Goal: Transaction & Acquisition: Book appointment/travel/reservation

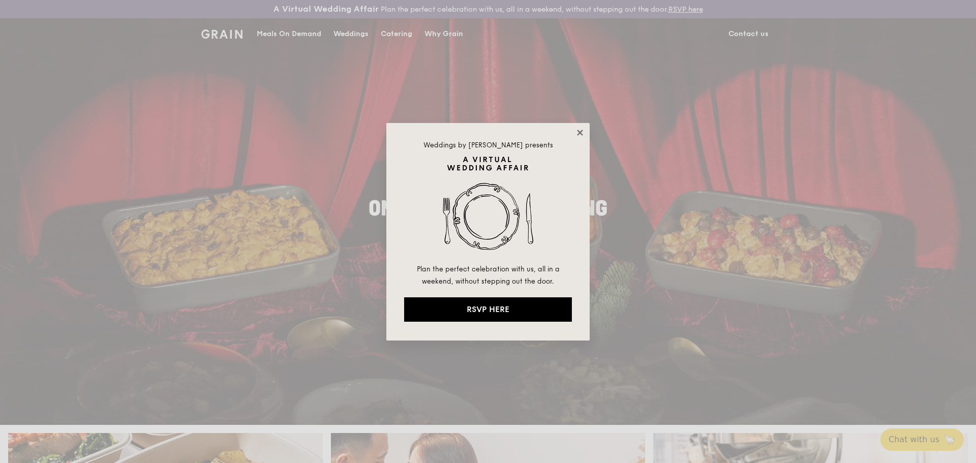
click at [579, 133] on icon at bounding box center [580, 133] width 6 height 6
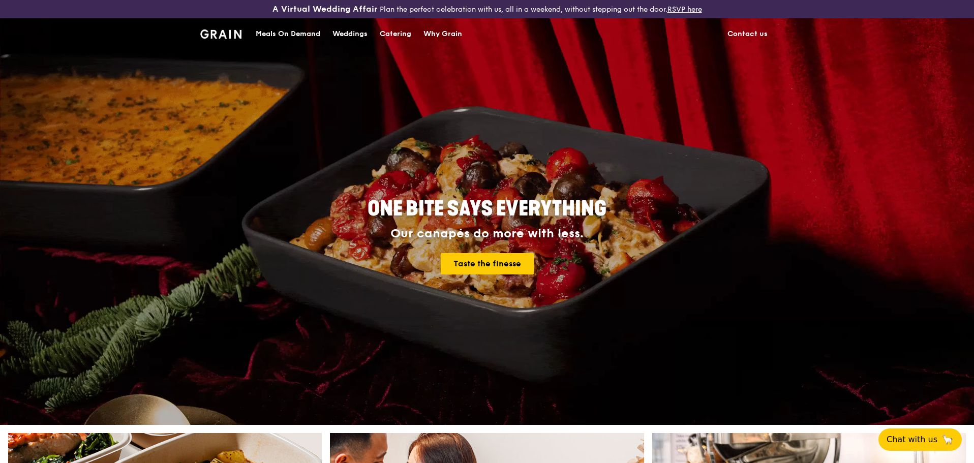
click at [404, 36] on div "Catering" at bounding box center [396, 34] width 32 height 30
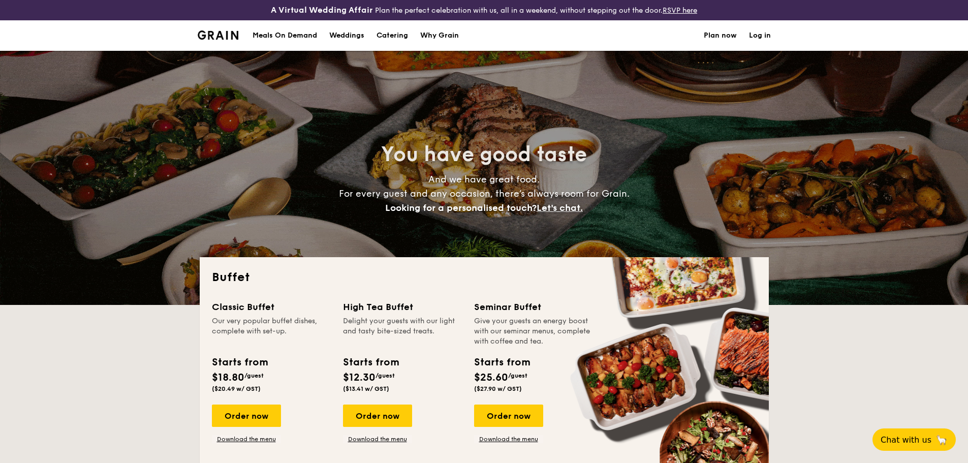
select select
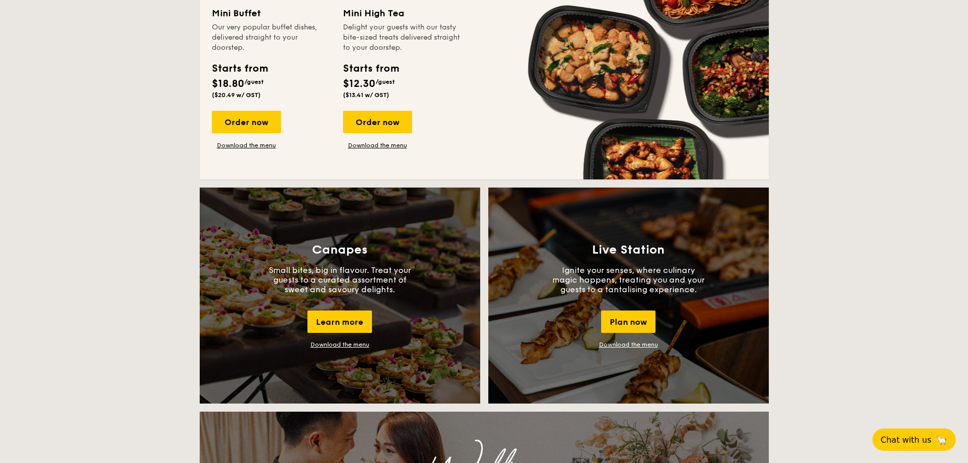
scroll to position [762, 0]
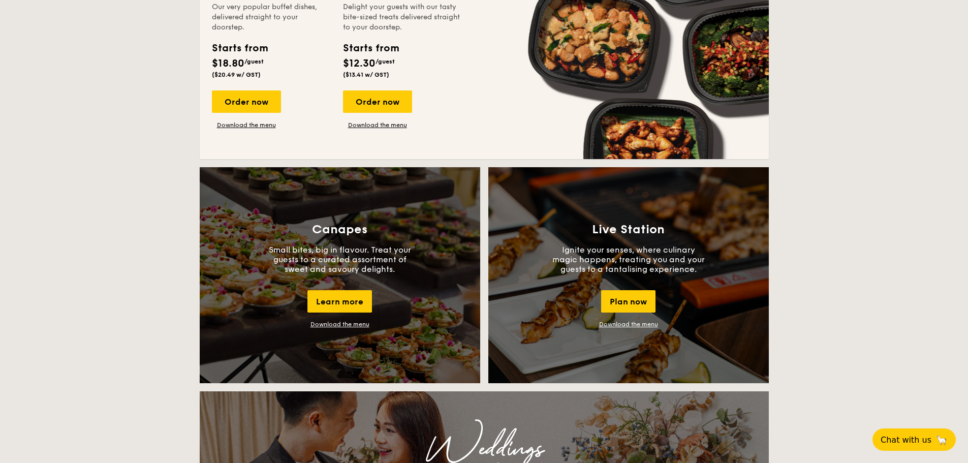
click at [349, 326] on link "Download the menu" at bounding box center [339, 324] width 59 height 7
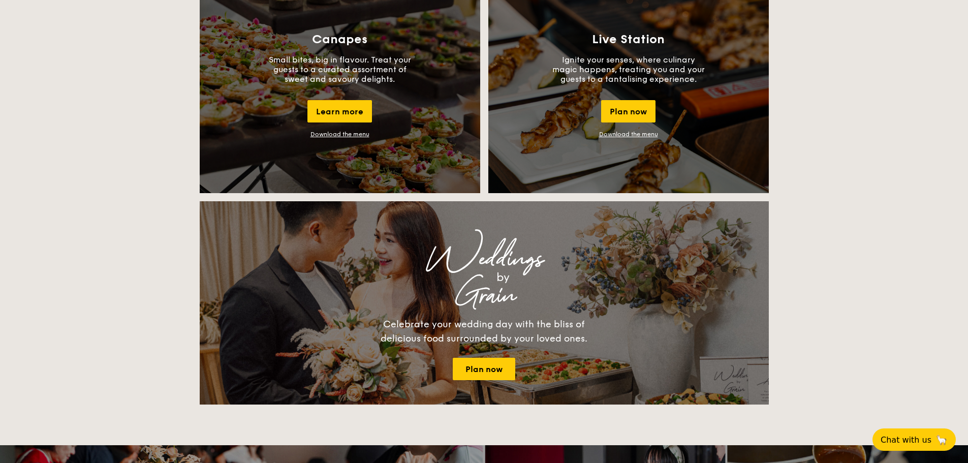
scroll to position [965, 0]
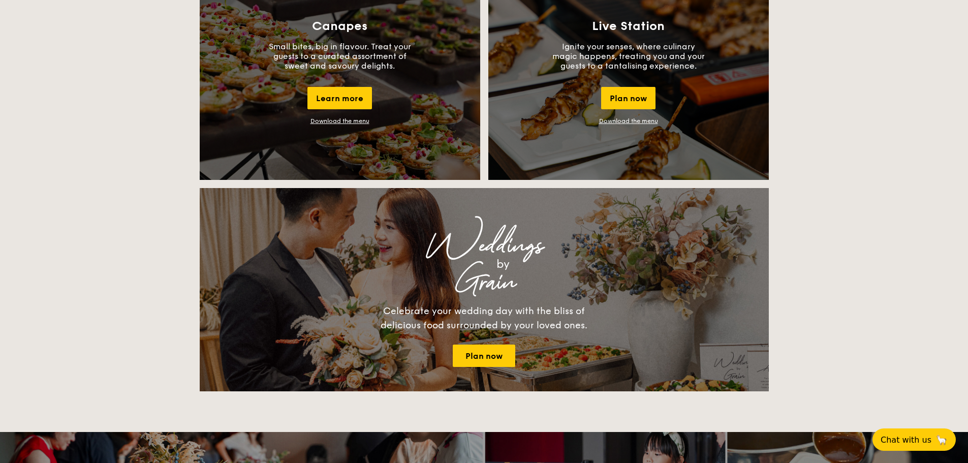
click at [639, 118] on link "Download the menu" at bounding box center [628, 120] width 59 height 7
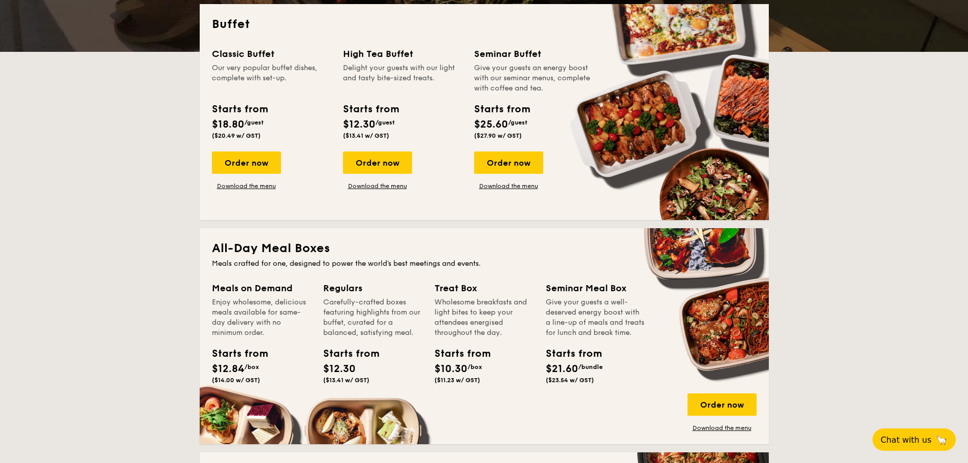
scroll to position [102, 0]
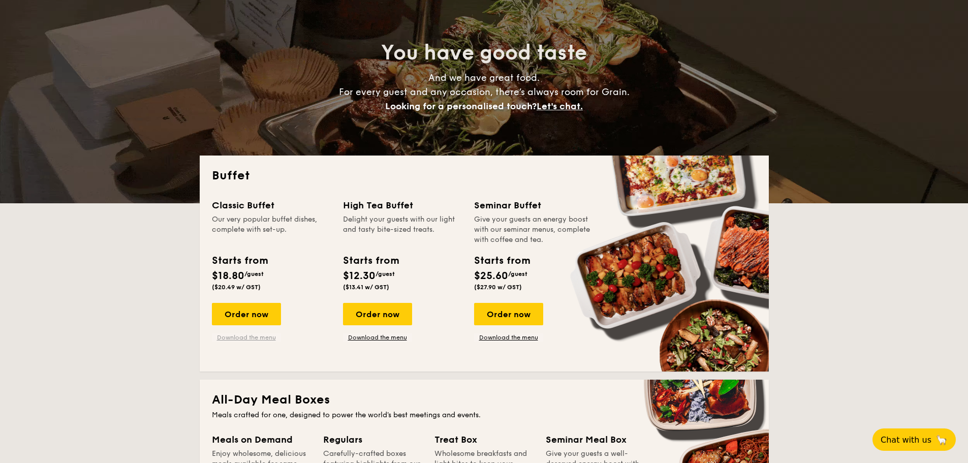
click at [256, 336] on link "Download the menu" at bounding box center [246, 337] width 69 height 8
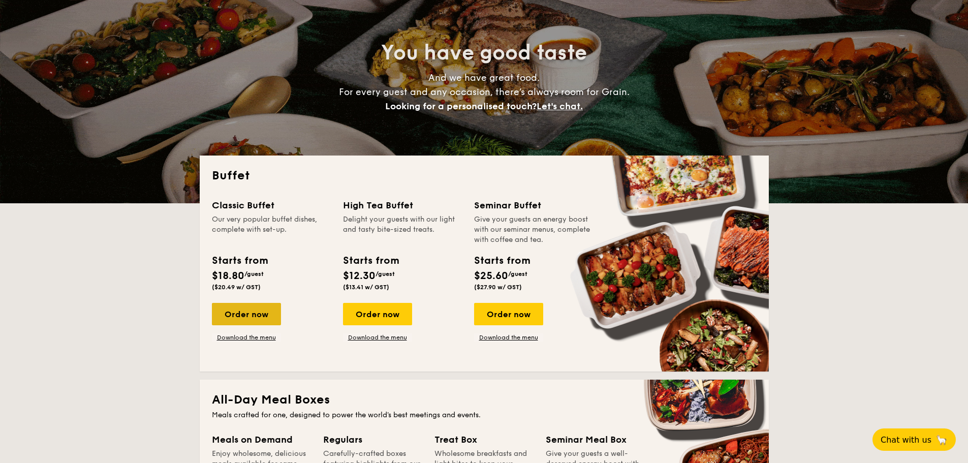
click at [228, 307] on div "Order now" at bounding box center [246, 314] width 69 height 22
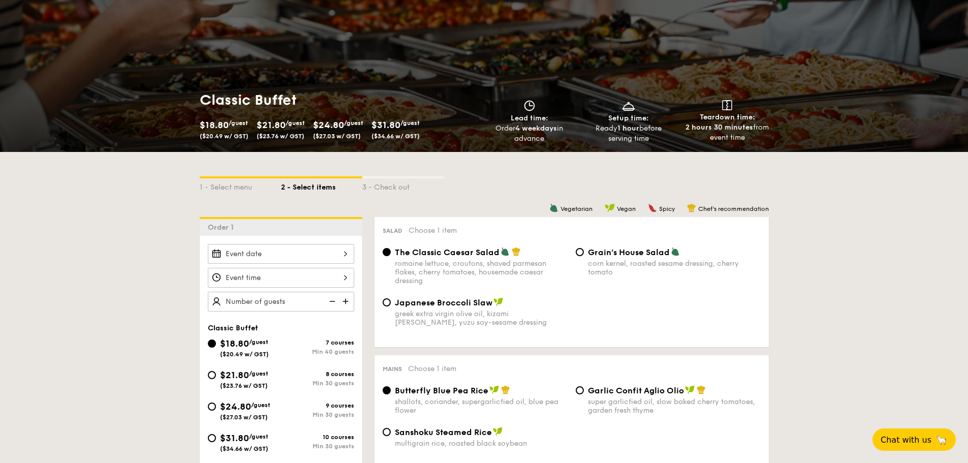
scroll to position [102, 0]
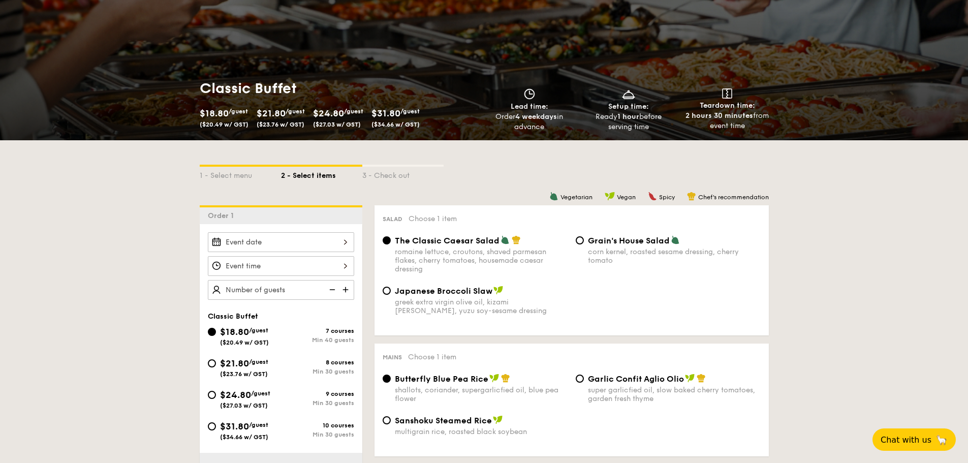
click at [302, 240] on div at bounding box center [281, 242] width 146 height 20
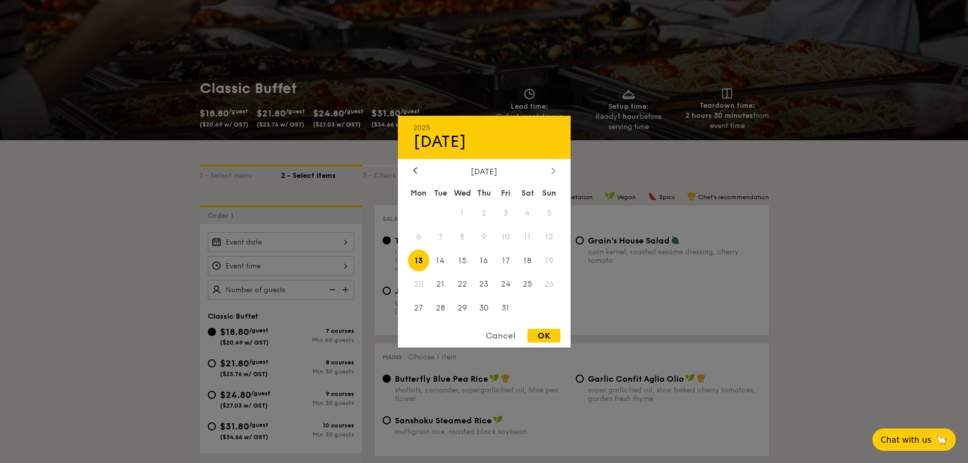
click at [551, 170] on div at bounding box center [553, 171] width 9 height 10
click at [508, 236] on span "7" at bounding box center [506, 237] width 22 height 22
click at [539, 336] on div "OK" at bounding box center [543, 336] width 33 height 14
type input "[DATE]"
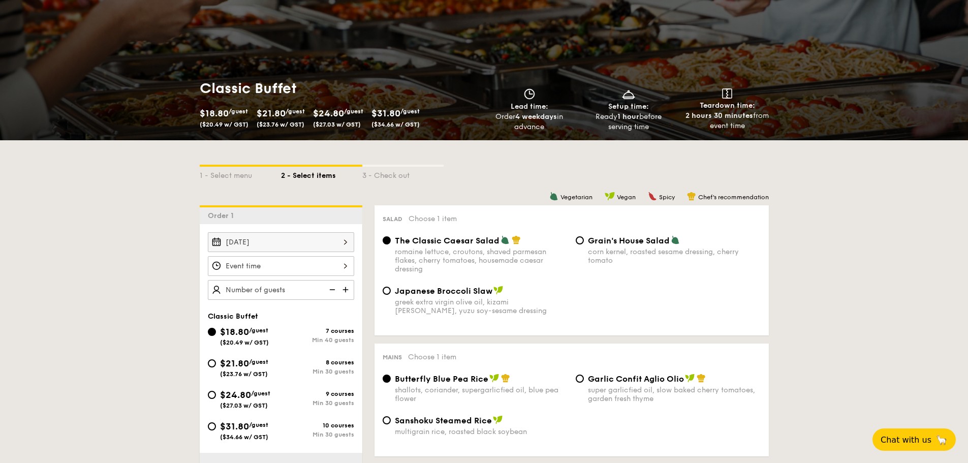
click at [342, 268] on div at bounding box center [281, 266] width 146 height 20
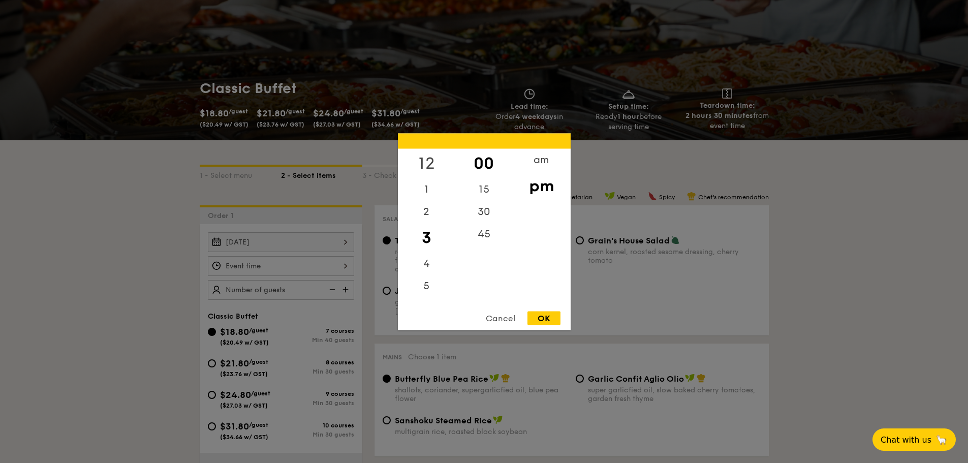
click at [432, 158] on div "12" at bounding box center [426, 162] width 57 height 29
click at [532, 185] on div "pm" at bounding box center [541, 185] width 57 height 29
click at [548, 322] on div "OK" at bounding box center [543, 318] width 33 height 14
type input "12:00PM"
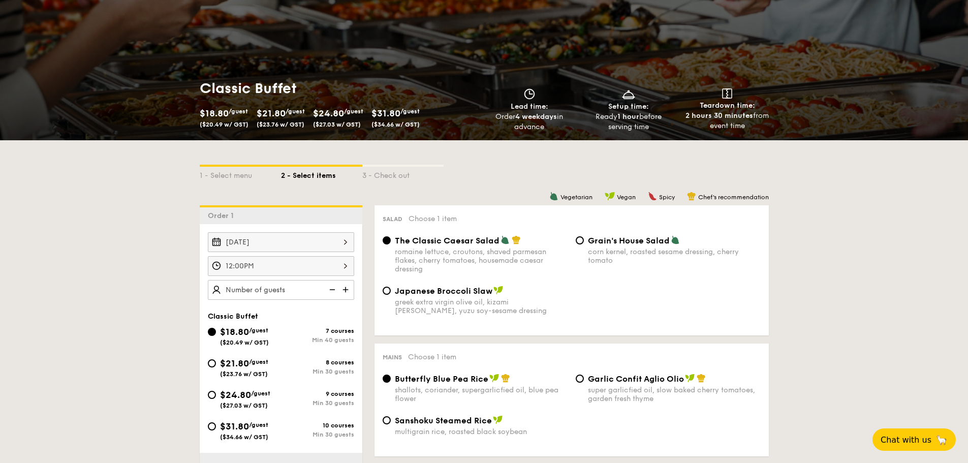
click at [348, 290] on img at bounding box center [346, 289] width 15 height 19
click at [332, 288] on img at bounding box center [331, 289] width 15 height 19
click at [349, 287] on img at bounding box center [346, 289] width 15 height 19
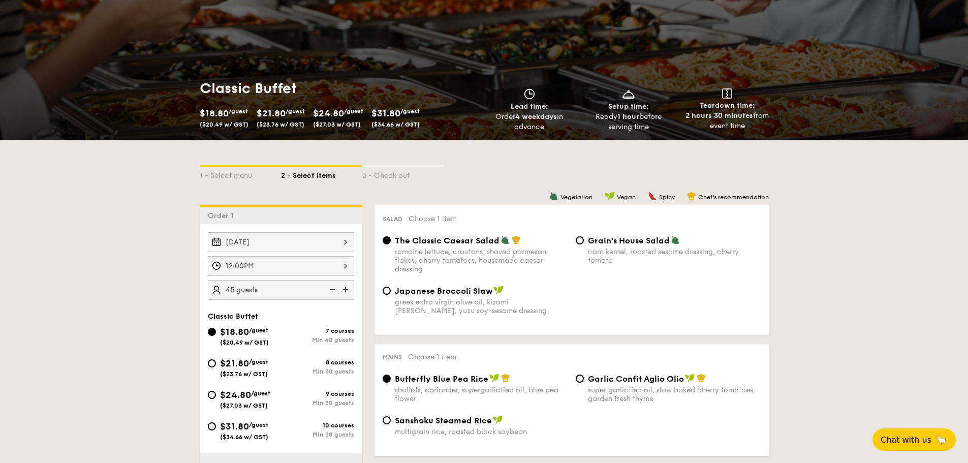
type input "50 guests"
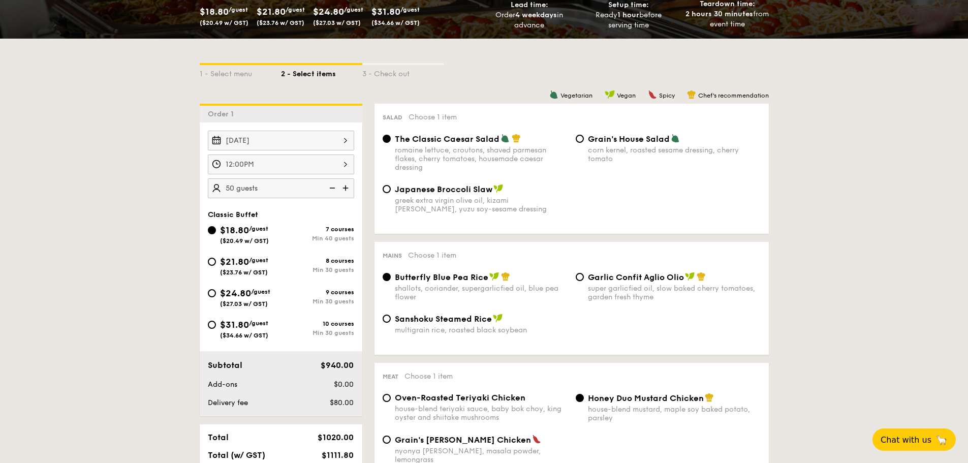
scroll to position [254, 0]
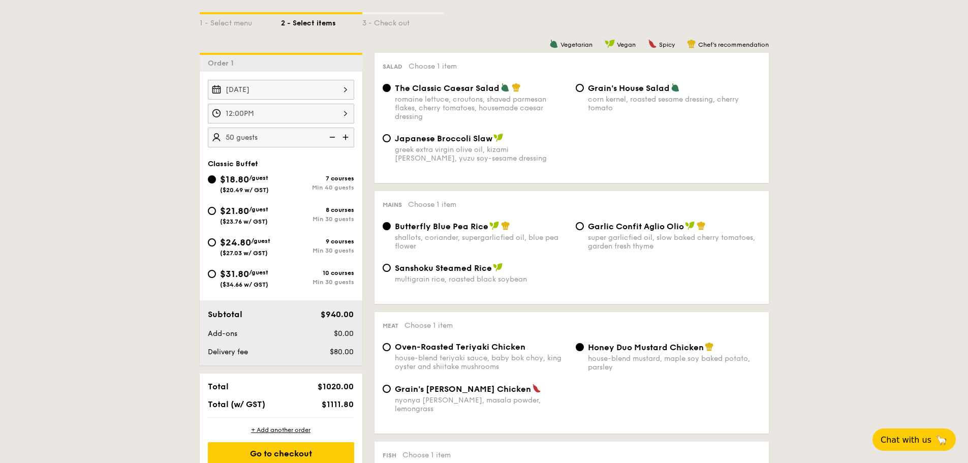
click at [238, 217] on div "$21.80 /guest ($23.76 w/ GST)" at bounding box center [244, 214] width 48 height 21
click at [216, 215] on input "$21.80 /guest ($23.76 w/ GST) 8 courses Min 30 guests" at bounding box center [212, 211] width 8 height 8
radio input "true"
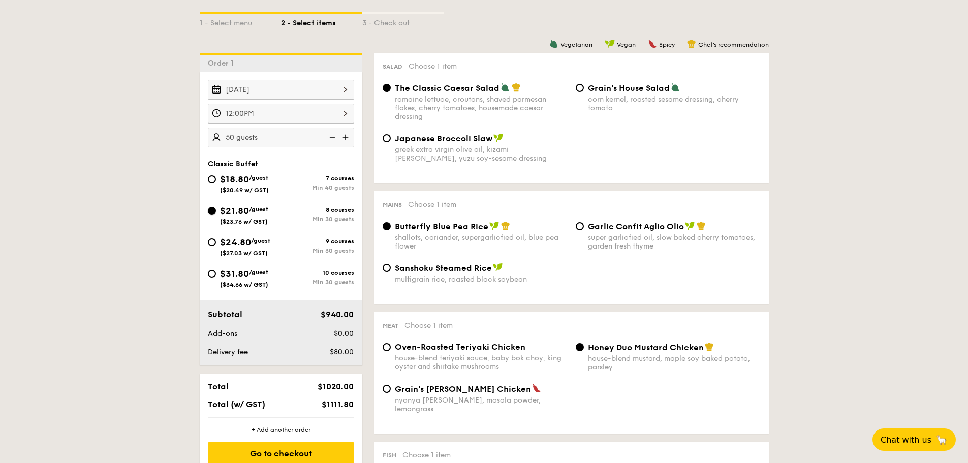
radio input "true"
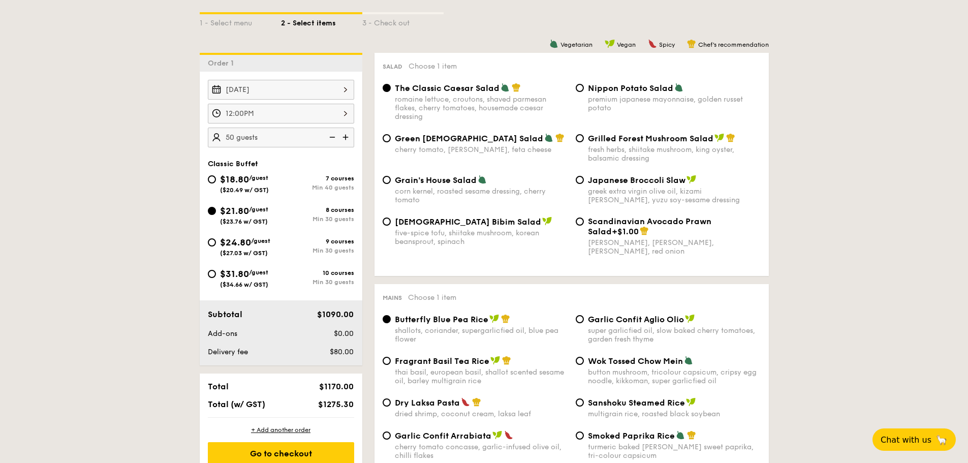
click at [609, 180] on span "Japanese Broccoli Slaw" at bounding box center [637, 180] width 98 height 10
click at [584, 180] on input "Japanese Broccoli Slaw greek extra virgin olive oil, kizami [PERSON_NAME], yuzu…" at bounding box center [580, 180] width 8 height 8
radio input "true"
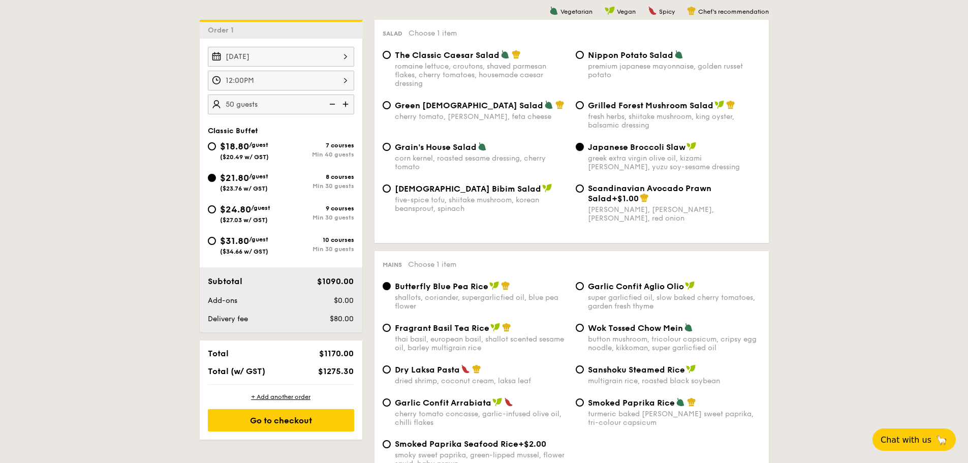
scroll to position [305, 0]
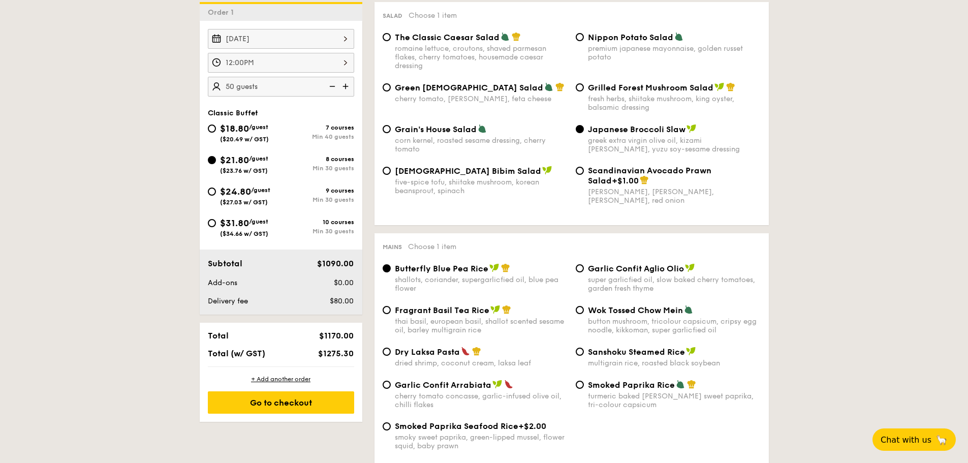
click at [624, 171] on span "Scandinavian Avocado Prawn Salad" at bounding box center [649, 176] width 123 height 20
click at [584, 171] on input "Scandinavian Avocado Prawn Salad +$1.00 virgin [PERSON_NAME] dressing, dijon mu…" at bounding box center [580, 171] width 8 height 8
radio input "true"
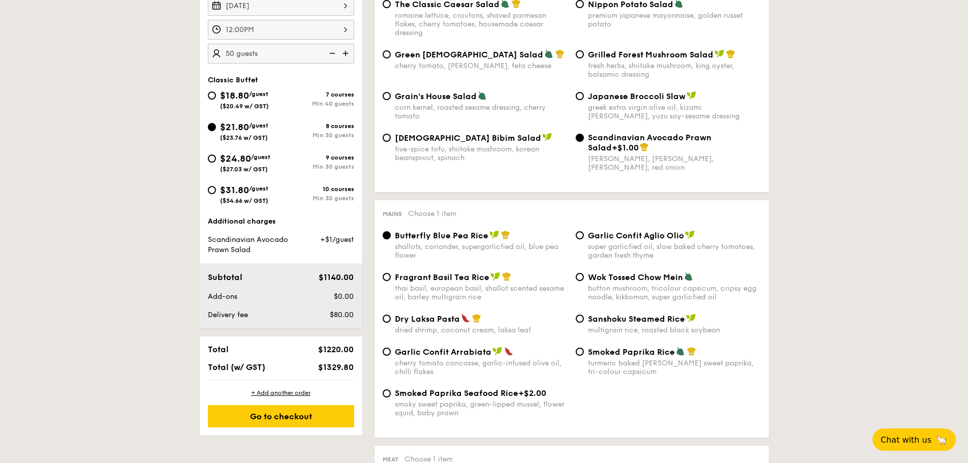
scroll to position [356, 0]
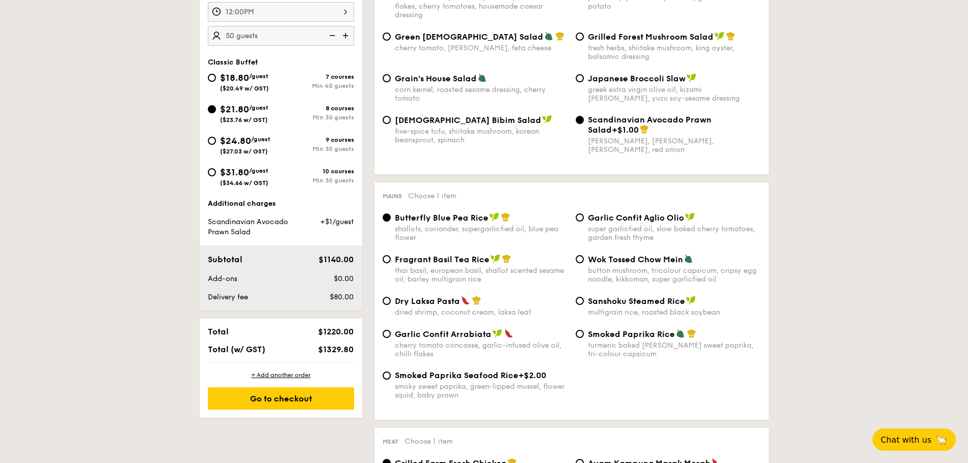
click at [476, 366] on div "Garlic Confit Arrabiata cherry tomato concasse, garlic-infused olive oil, chill…" at bounding box center [572, 350] width 386 height 42
click at [464, 378] on span "Smoked Paprika Seafood Rice" at bounding box center [456, 375] width 123 height 10
click at [391, 378] on input "Smoked Paprika Seafood Rice +$2.00 smoky sweet paprika, green-lipped mussel, fl…" at bounding box center [387, 375] width 8 height 8
radio input "true"
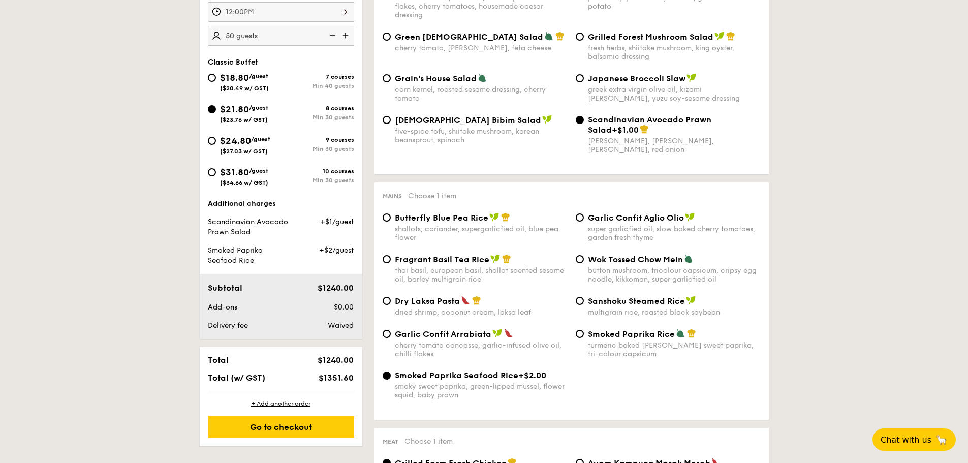
click at [611, 339] on div "Smoked Paprika Rice turmeric baked [PERSON_NAME] sweet paprika, tri-colour caps…" at bounding box center [674, 343] width 173 height 29
click at [584, 338] on input "Smoked Paprika Rice turmeric baked [PERSON_NAME] sweet paprika, tri-colour caps…" at bounding box center [580, 334] width 8 height 8
radio input "true"
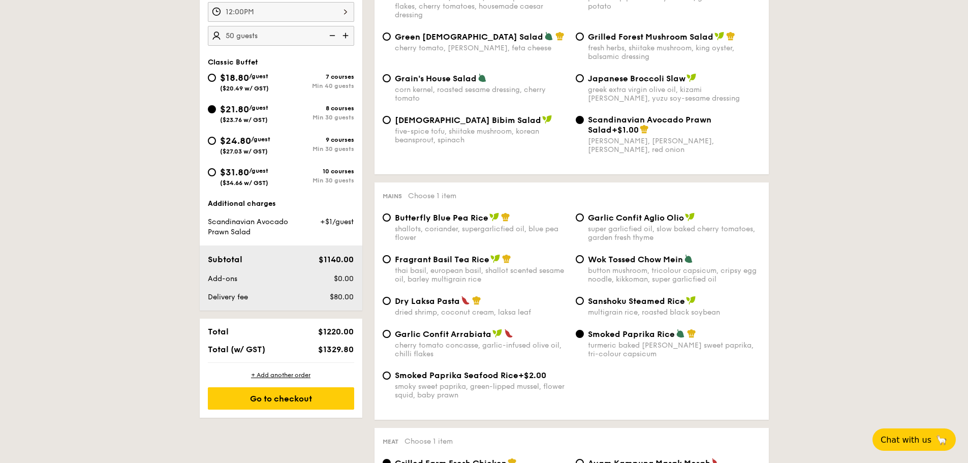
click at [471, 258] on span "Fragrant Basil Tea Rice" at bounding box center [442, 260] width 95 height 10
click at [391, 258] on input "Fragrant Basil Tea Rice thai basil, european basil, shallot scented sesame oil,…" at bounding box center [387, 259] width 8 height 8
radio input "true"
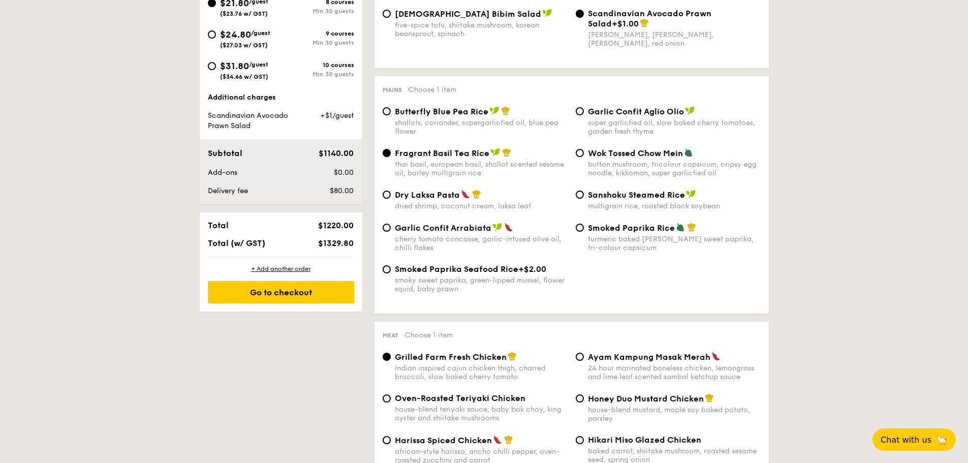
scroll to position [457, 0]
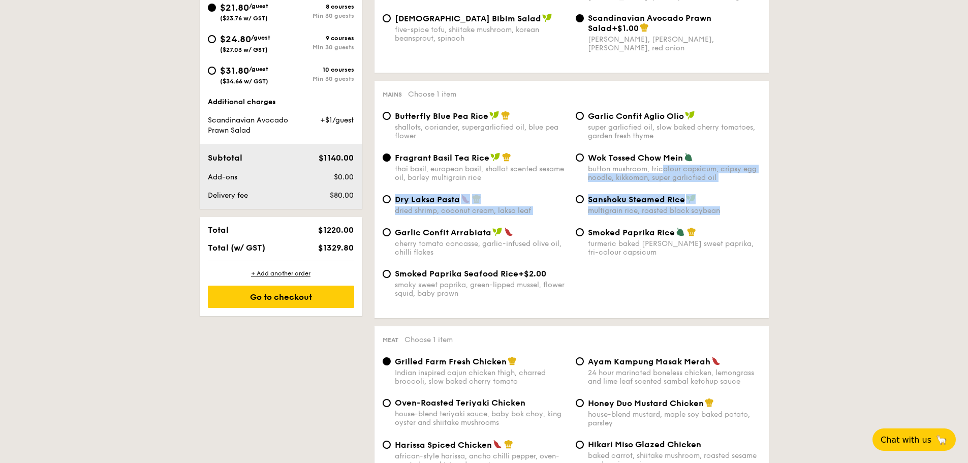
drag, startPoint x: 664, startPoint y: 195, endPoint x: 664, endPoint y: 221, distance: 25.9
click at [664, 220] on div "Butterfly Blue Pea Rice shallots, coriander, supergarlicfied oil, blue pea flow…" at bounding box center [572, 210] width 378 height 199
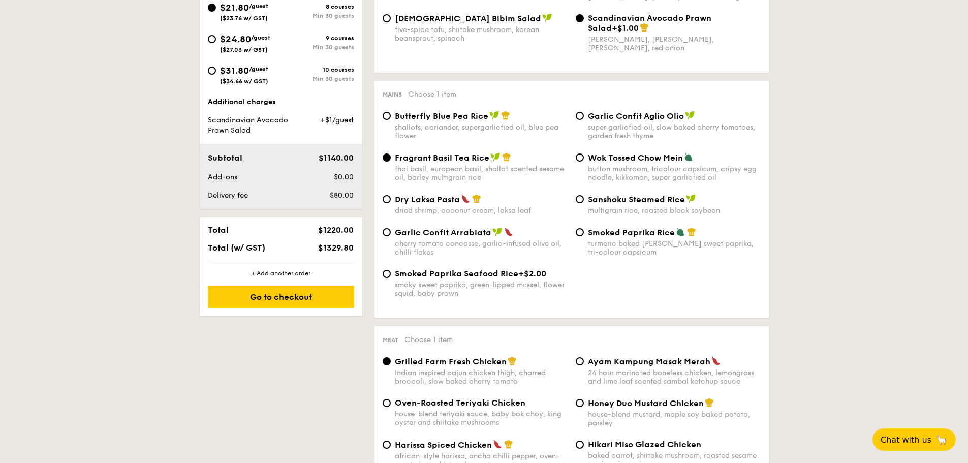
click at [520, 180] on div "thai basil, european basil, shallot scented sesame oil, barley multigrain rice" at bounding box center [481, 173] width 173 height 17
click at [391, 162] on input "Fragrant Basil Tea Rice thai basil, european basil, shallot scented sesame oil,…" at bounding box center [387, 157] width 8 height 8
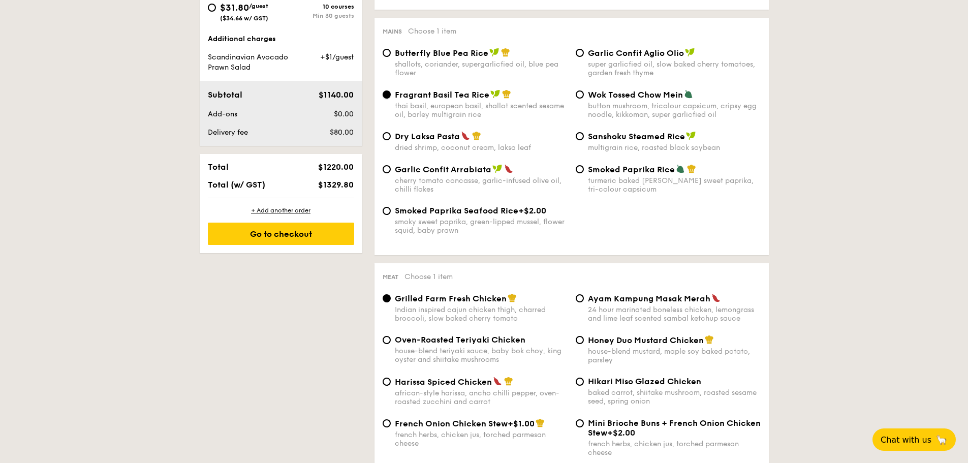
scroll to position [610, 0]
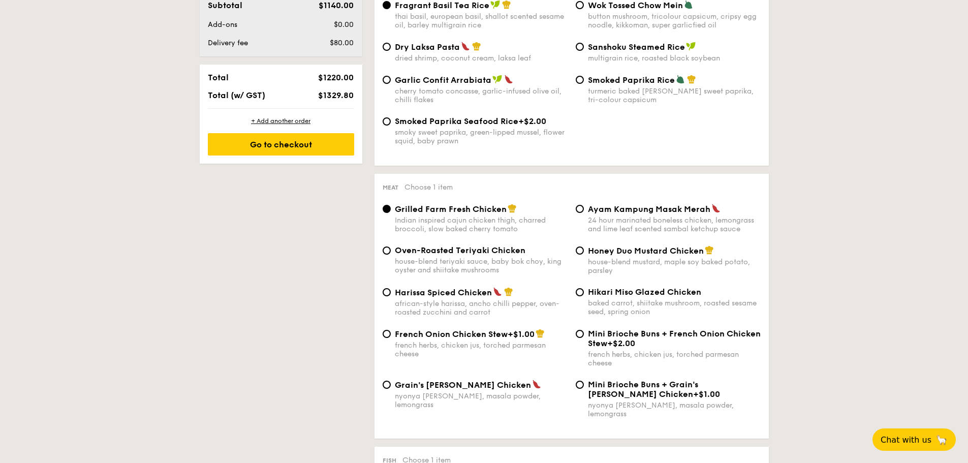
click at [627, 299] on div "baked carrot, shiitake mushroom, roasted sesame seed, spring onion" at bounding box center [674, 307] width 173 height 17
click at [584, 296] on input "Hikari Miso Glazed Chicken baked carrot, shiitake mushroom, roasted sesame seed…" at bounding box center [580, 292] width 8 height 8
radio input "true"
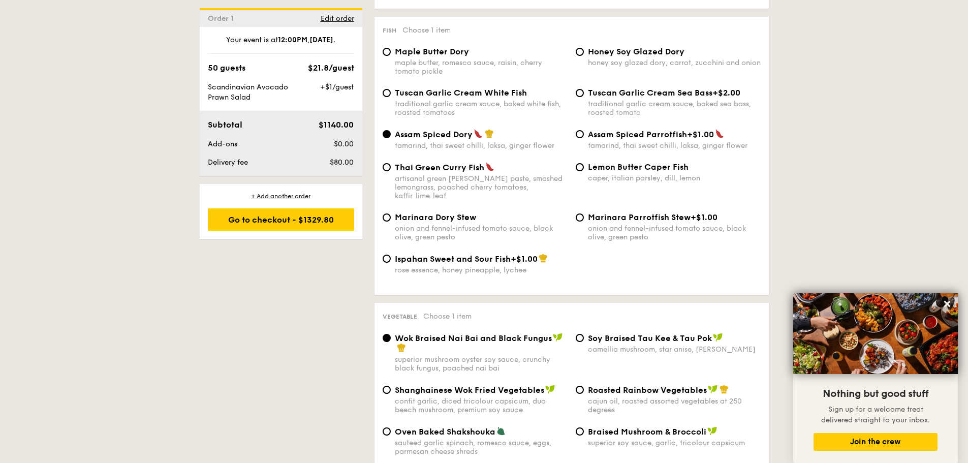
scroll to position [1016, 0]
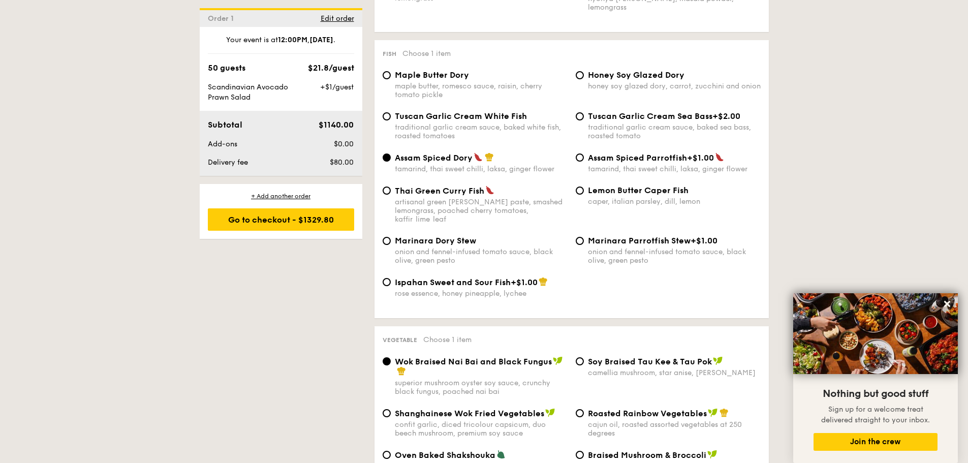
click at [640, 111] on span "Tuscan Garlic Cream Sea Bass" at bounding box center [650, 116] width 124 height 10
click at [584, 112] on input "Tuscan Garlic Cream Sea Bass +$2.00 traditional garlic cream sauce, baked sea b…" at bounding box center [580, 116] width 8 height 8
radio input "true"
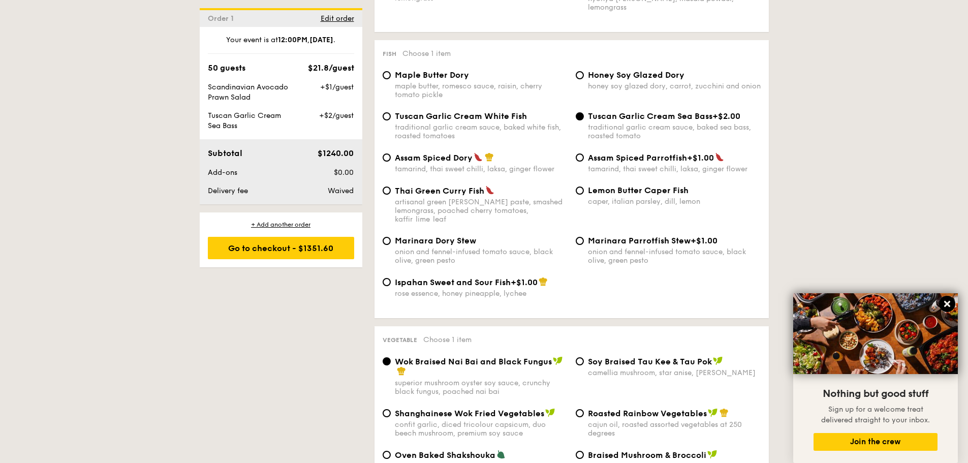
click at [942, 301] on button at bounding box center [947, 304] width 16 height 16
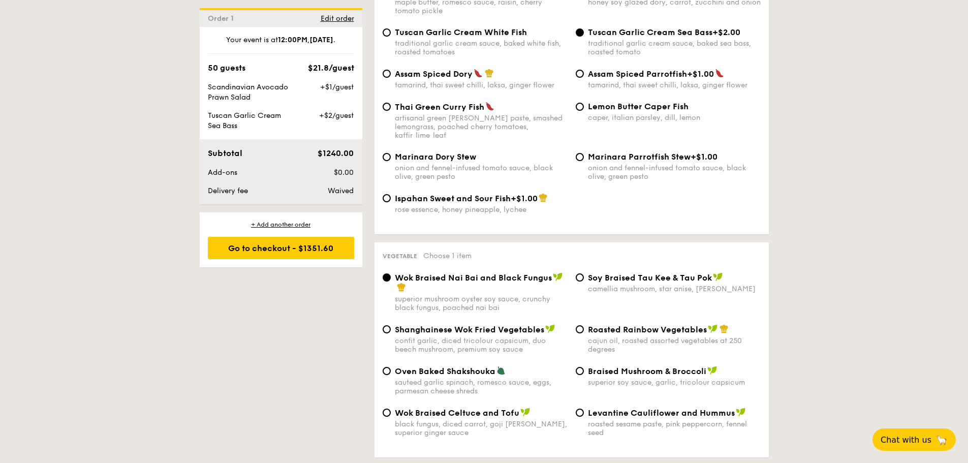
scroll to position [1118, 0]
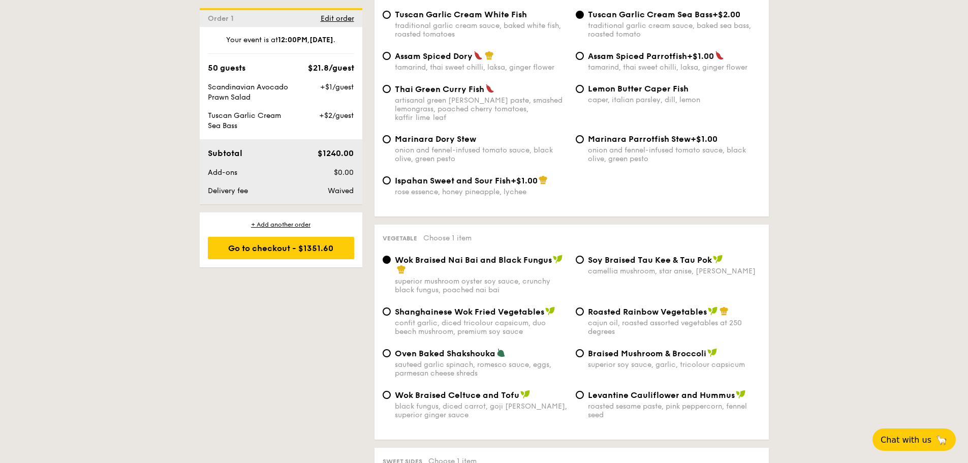
click at [692, 307] on span "Roasted Rainbow Vegetables" at bounding box center [647, 312] width 119 height 10
click at [584, 307] on input "Roasted Rainbow Vegetables cajun oil, roasted assorted vegetables at 250 degrees" at bounding box center [580, 311] width 8 height 8
radio input "true"
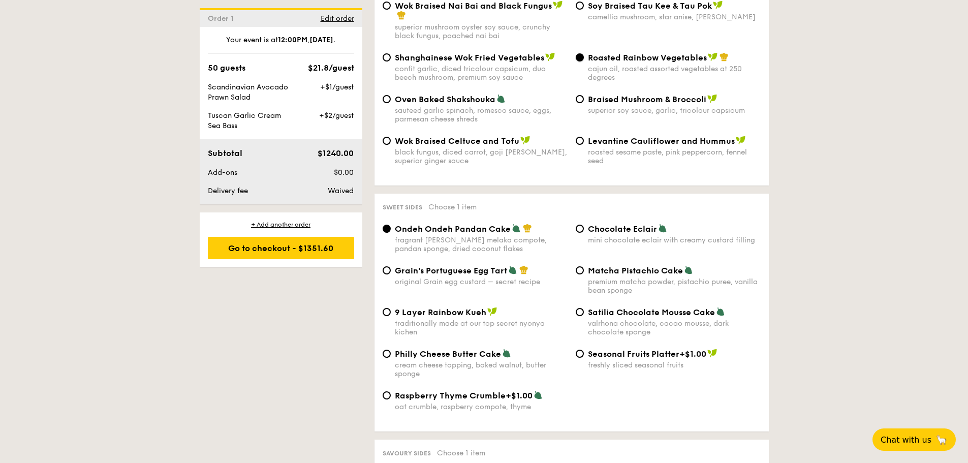
scroll to position [1423, 0]
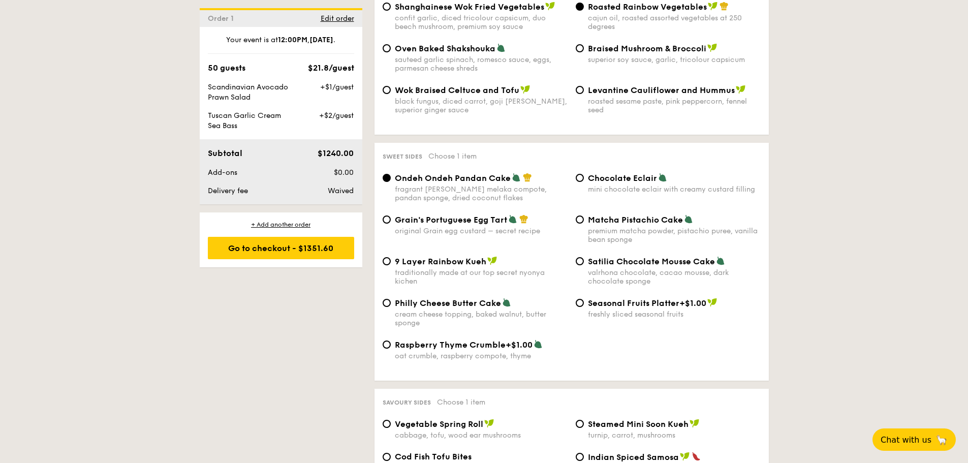
click at [459, 215] on span "Grain's Portuguese Egg Tart" at bounding box center [451, 220] width 112 height 10
click at [391, 215] on input "Grain's Portuguese Egg Tart original Grain egg custard – secret recipe" at bounding box center [387, 219] width 8 height 8
radio input "true"
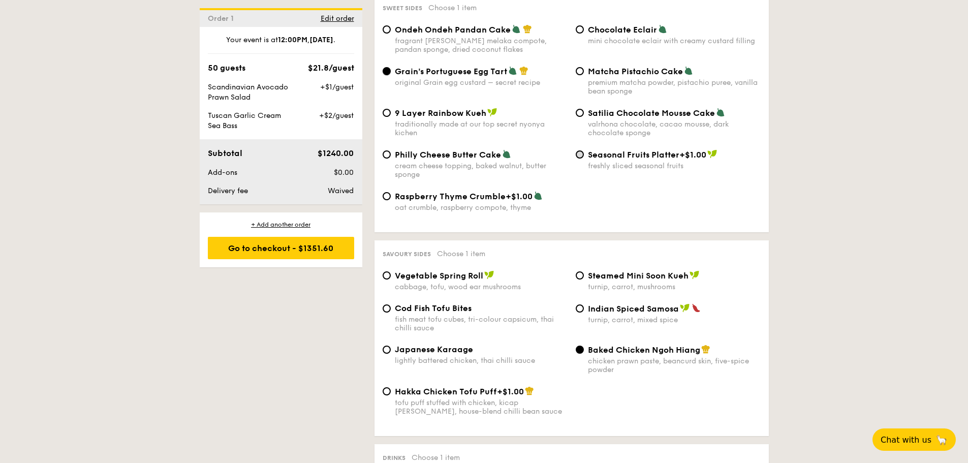
scroll to position [1575, 0]
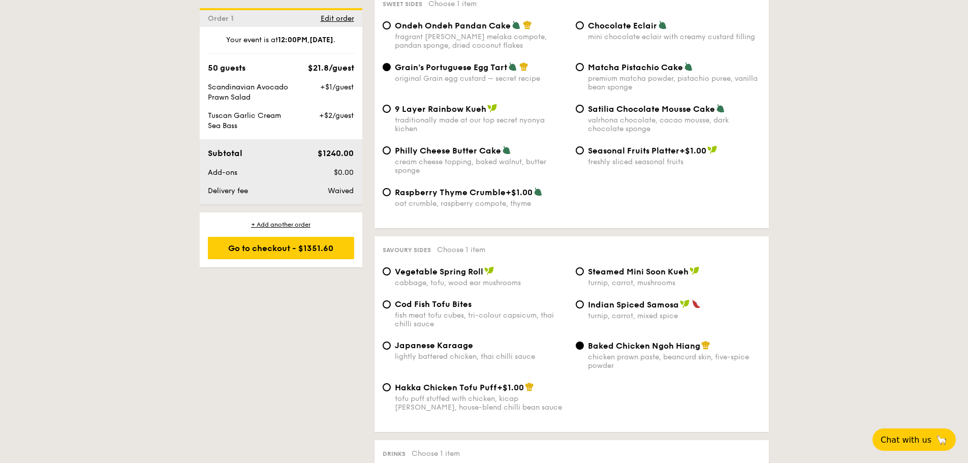
click at [427, 267] on span "Vegetable Spring Roll" at bounding box center [439, 272] width 88 height 10
click at [391, 267] on input "Vegetable Spring Roll cabbage, tofu, wood ear mushrooms" at bounding box center [387, 271] width 8 height 8
radio input "true"
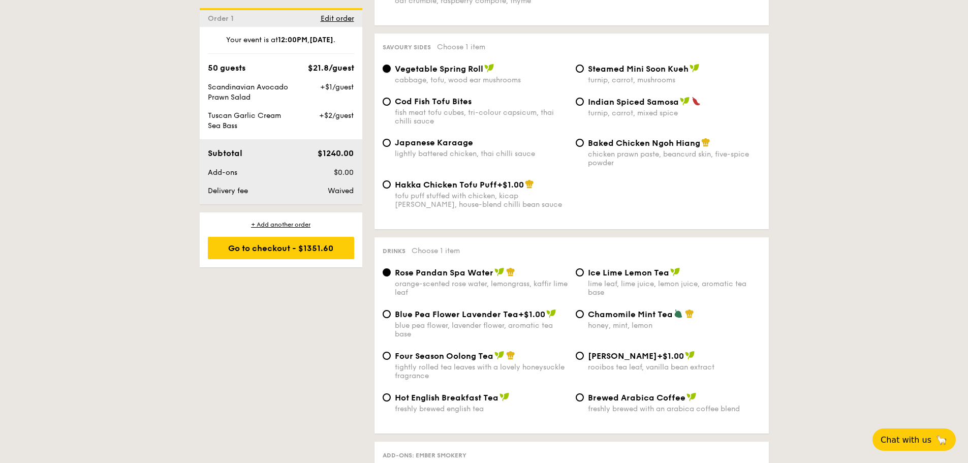
scroll to position [1779, 0]
click at [511, 350] on img at bounding box center [510, 354] width 9 height 9
click at [391, 351] on input "Four Season Oolong Tea tightly rolled tea leaves with a lovely honeysuckle frag…" at bounding box center [387, 355] width 8 height 8
radio input "true"
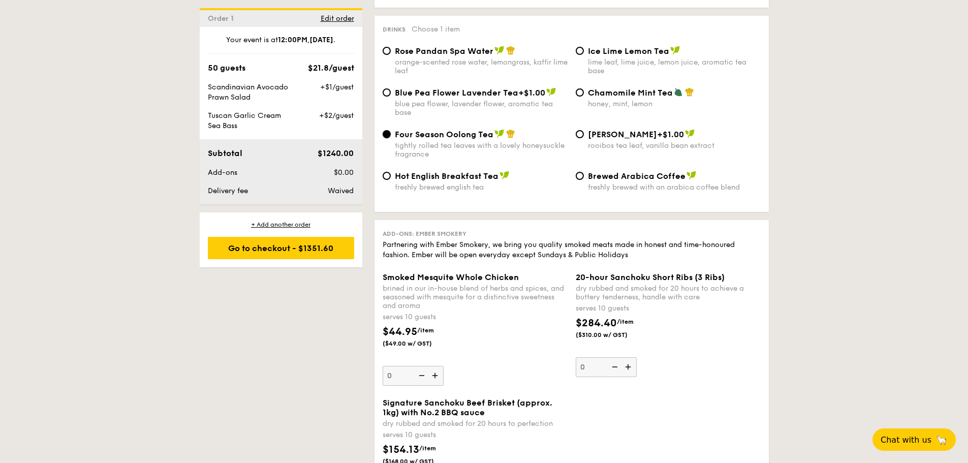
scroll to position [1982, 0]
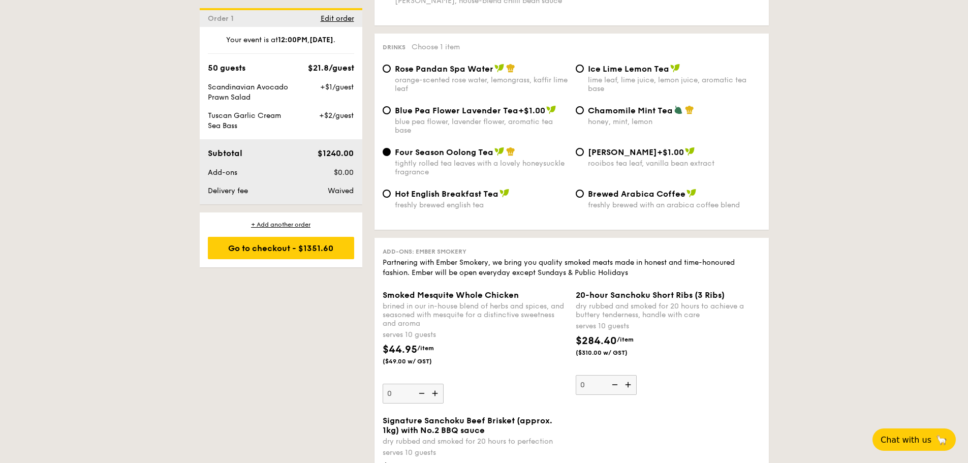
click at [647, 105] on div "Chamomile Mint Tea honey, mint, lemon" at bounding box center [674, 115] width 173 height 21
click at [584, 106] on input "Chamomile Mint Tea honey, mint, lemon" at bounding box center [580, 110] width 8 height 8
radio input "true"
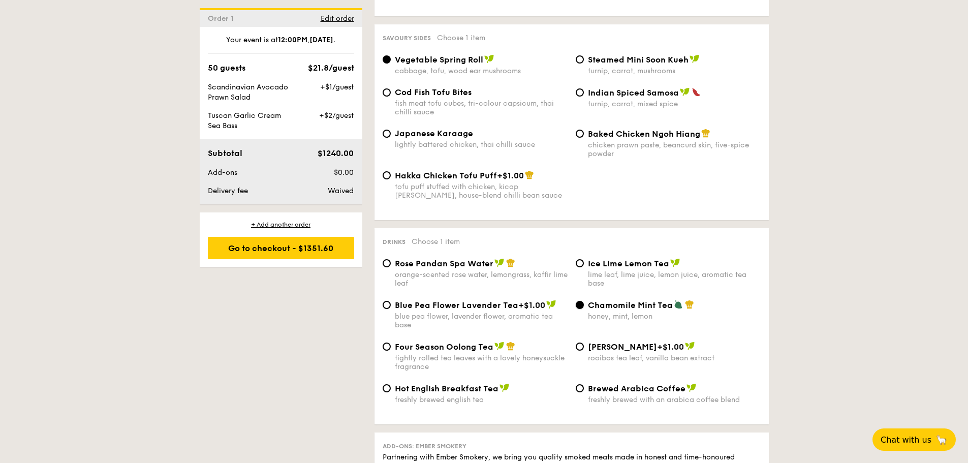
scroll to position [1779, 0]
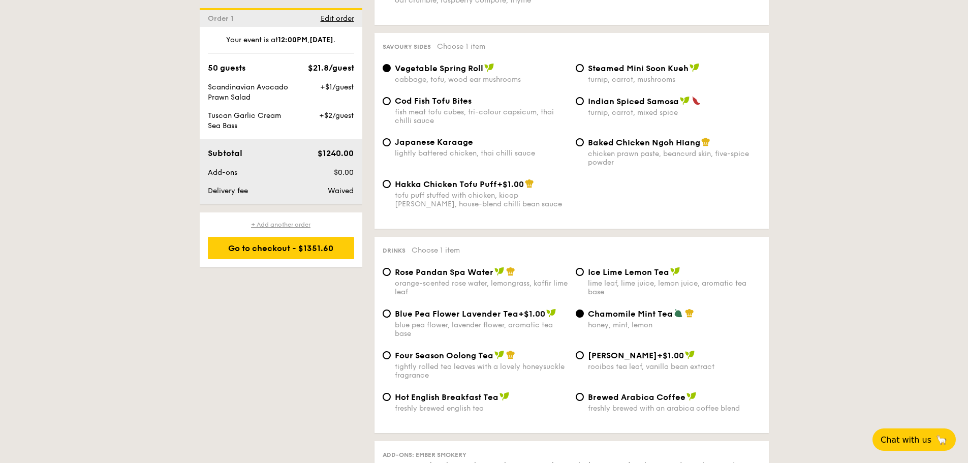
click at [286, 223] on div "+ Add another order" at bounding box center [281, 225] width 146 height 8
radio input "true"
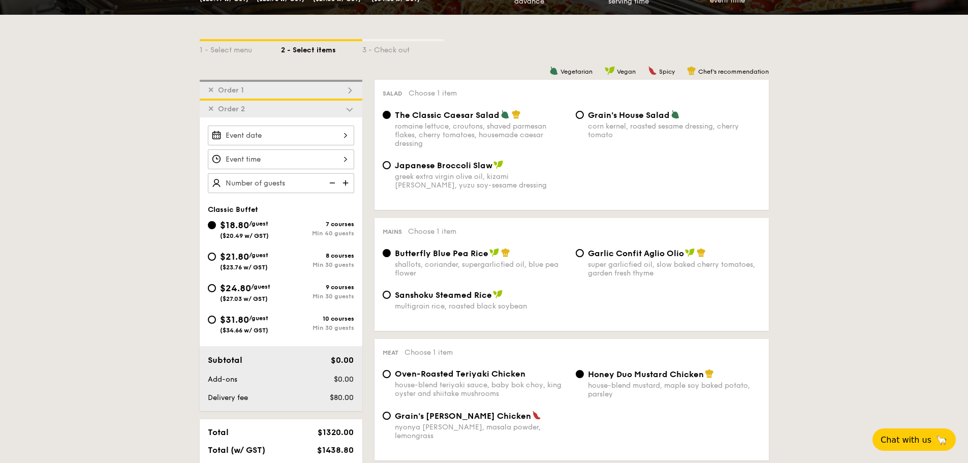
scroll to position [158, 0]
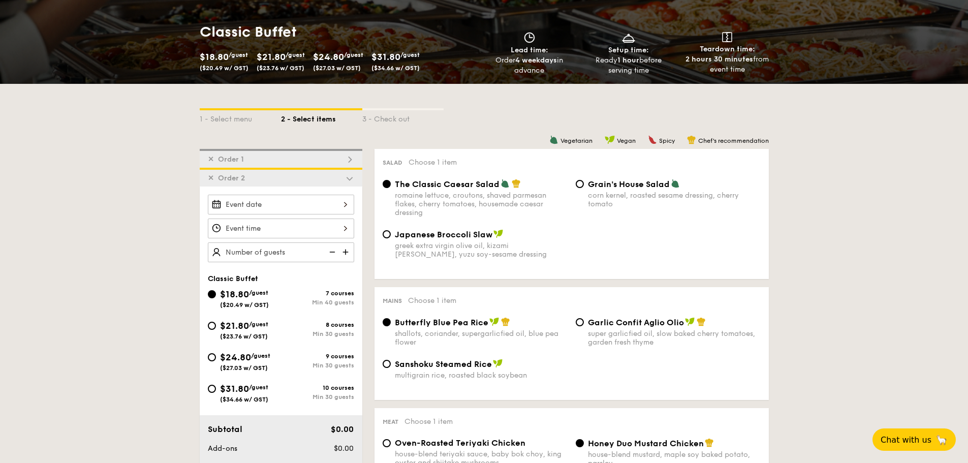
click at [210, 181] on span "✕" at bounding box center [211, 178] width 6 height 9
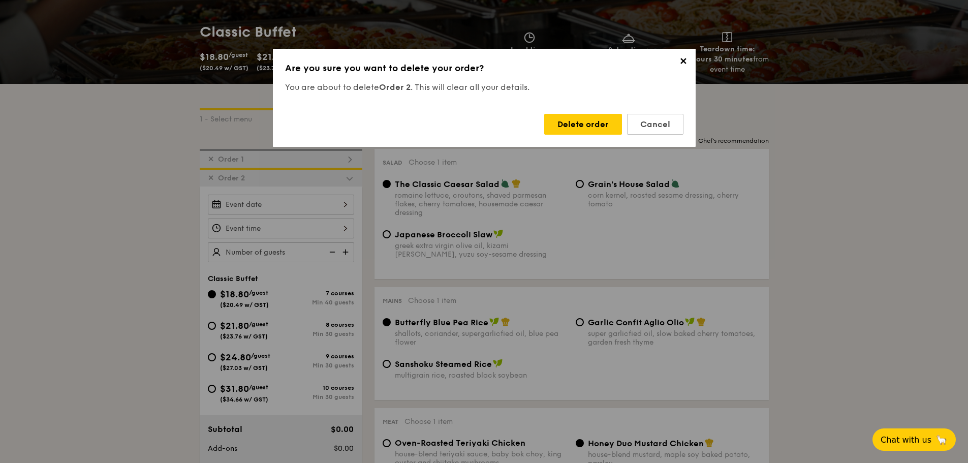
click at [590, 135] on div "✕ Are you sure you want to delete your order? You are about to delete Order 2 .…" at bounding box center [484, 98] width 423 height 98
click at [590, 126] on div "Delete order" at bounding box center [583, 124] width 78 height 21
radio input "false"
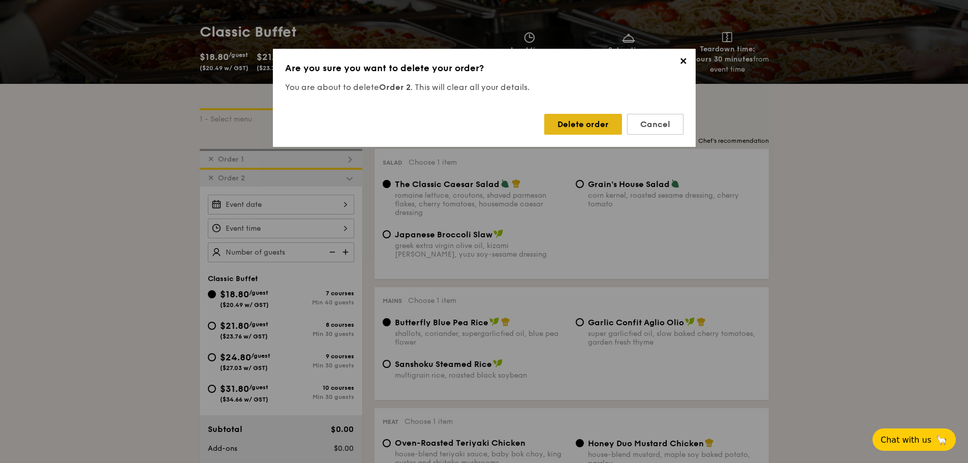
radio input "false"
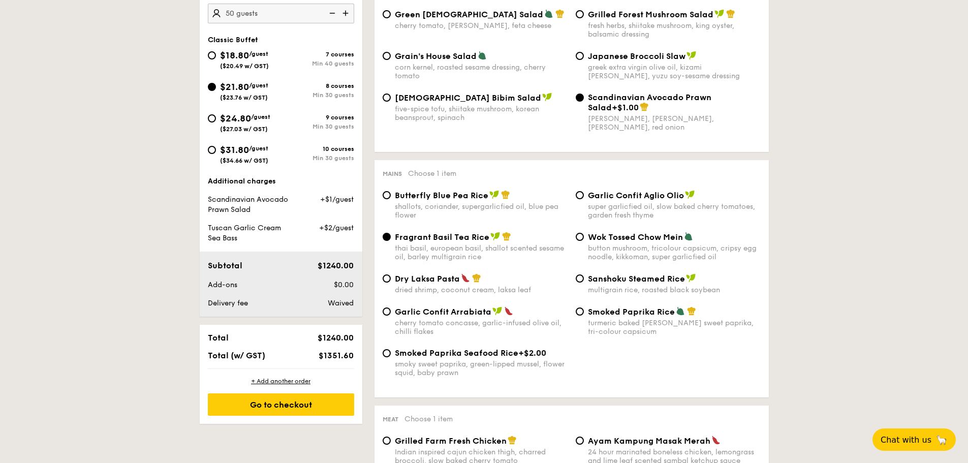
scroll to position [514, 0]
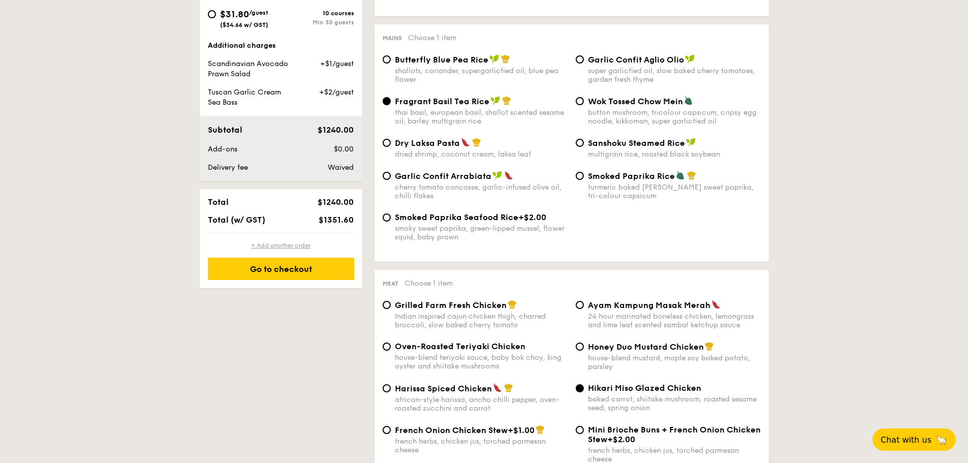
click at [267, 244] on div "+ Add another order" at bounding box center [281, 245] width 146 height 8
radio input "true"
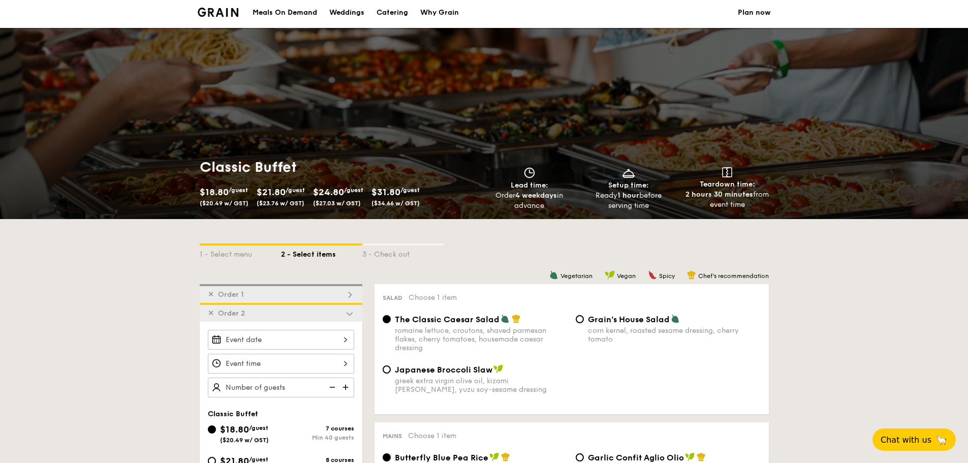
scroll to position [6, 0]
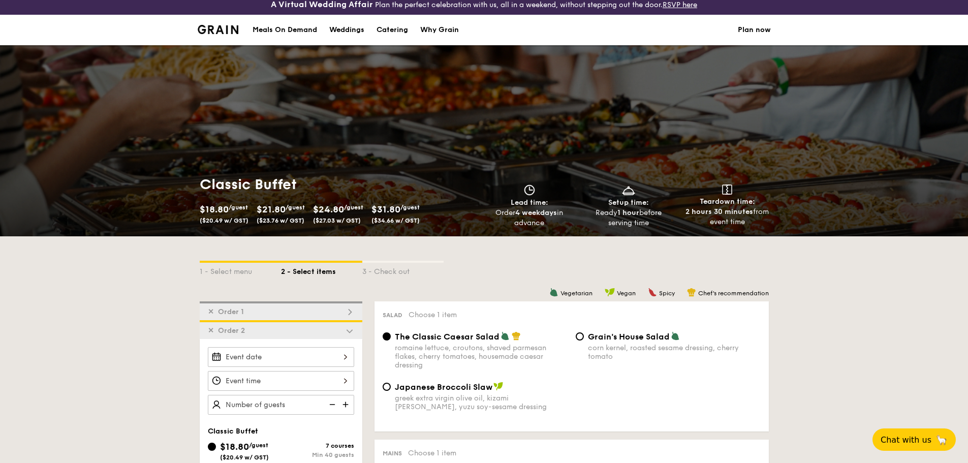
click at [388, 30] on div "Catering" at bounding box center [393, 30] width 32 height 30
select select
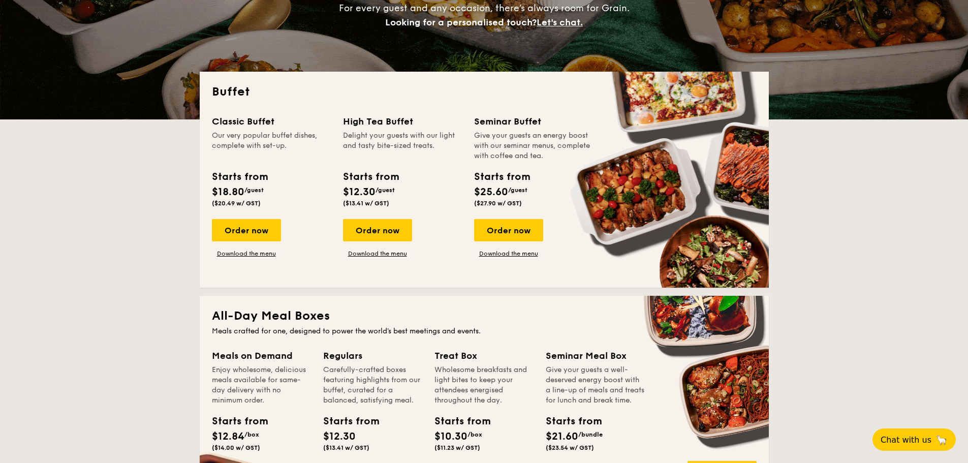
scroll to position [144, 0]
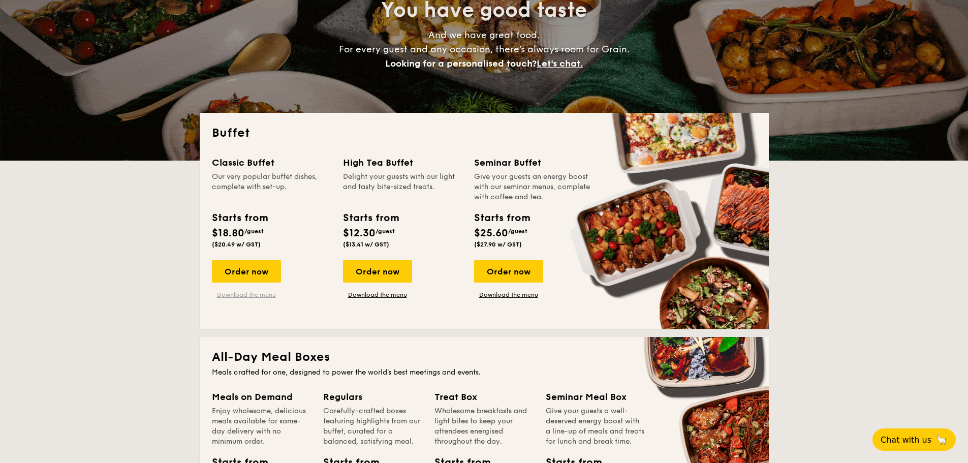
click at [246, 295] on link "Download the menu" at bounding box center [246, 295] width 69 height 8
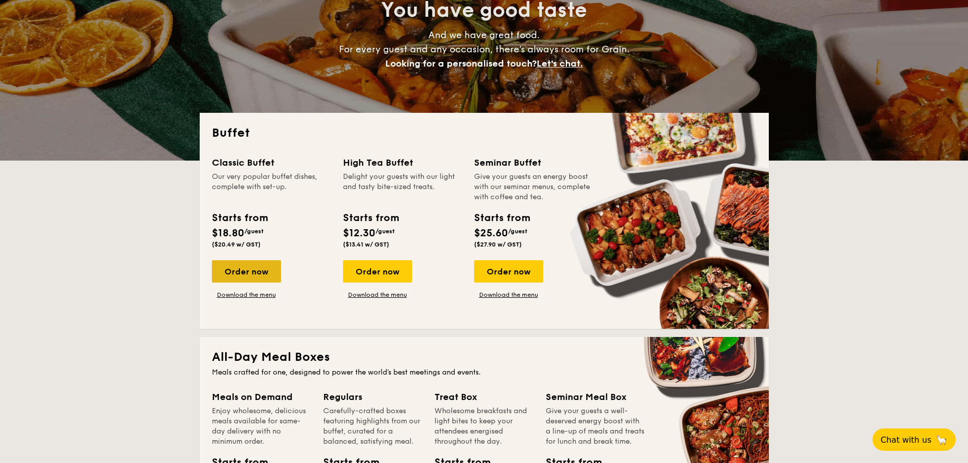
click at [246, 267] on div "Order now" at bounding box center [246, 271] width 69 height 22
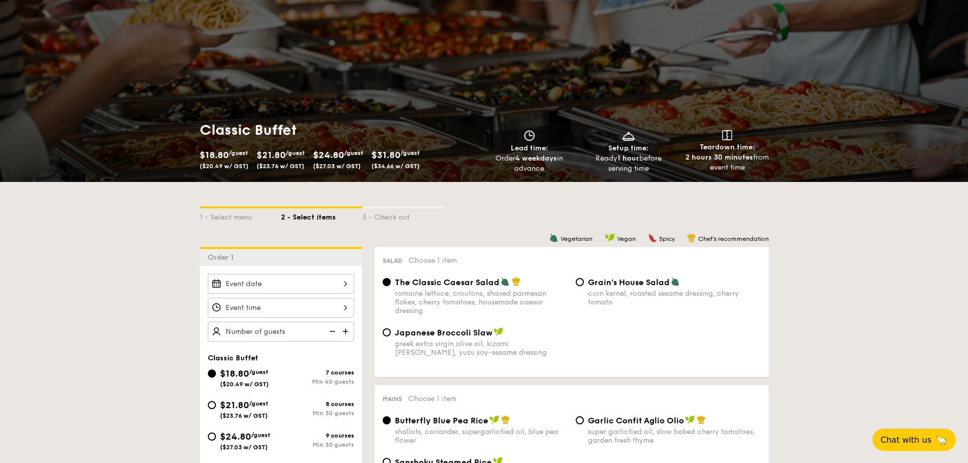
scroll to position [152, 0]
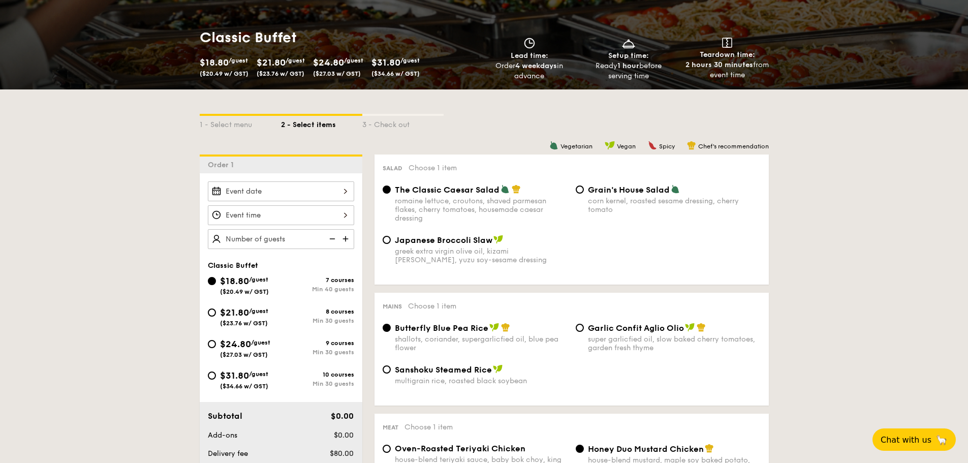
drag, startPoint x: 257, startPoint y: 349, endPoint x: 355, endPoint y: 326, distance: 100.7
click at [257, 348] on div "$24.80 /guest ($27.03 w/ GST)" at bounding box center [245, 347] width 50 height 21
click at [216, 348] on input "$24.80 /guest ($27.03 w/ GST) 9 courses Min 30 guests" at bounding box center [212, 344] width 8 height 8
radio input "true"
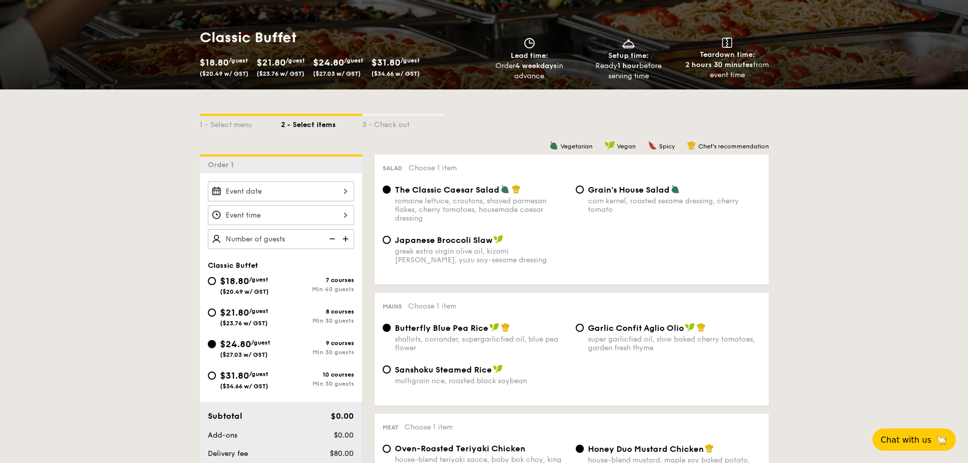
radio input "true"
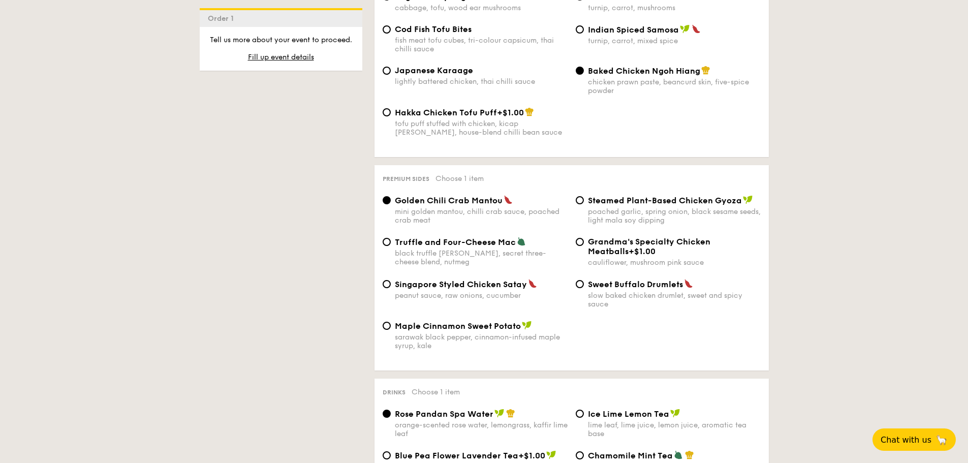
scroll to position [1779, 0]
